Goal: Navigation & Orientation: Find specific page/section

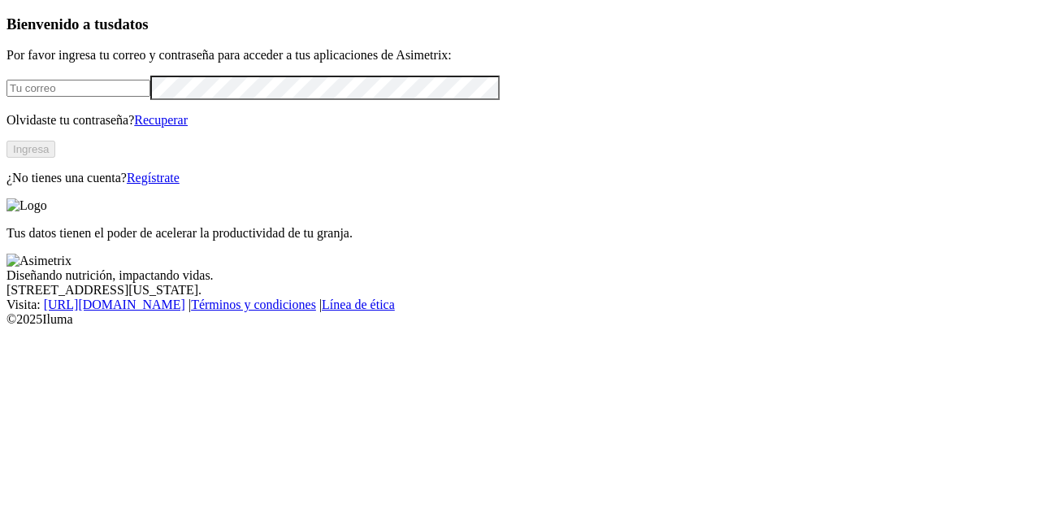
type input "[PERSON_NAME][EMAIL_ADDRESS][DOMAIN_NAME]"
click at [55, 158] on button "Ingresa" at bounding box center [31, 149] width 49 height 17
